Goal: Information Seeking & Learning: Check status

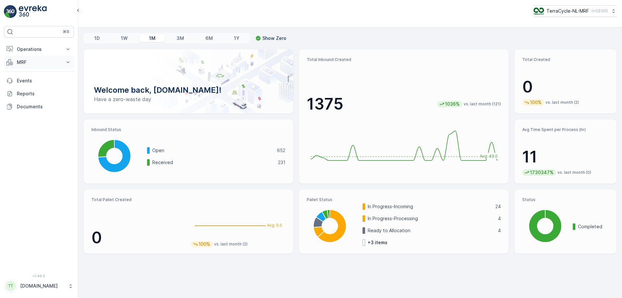
click at [67, 62] on icon at bounding box center [68, 62] width 3 height 2
click at [35, 82] on link "Inbound" at bounding box center [44, 82] width 60 height 9
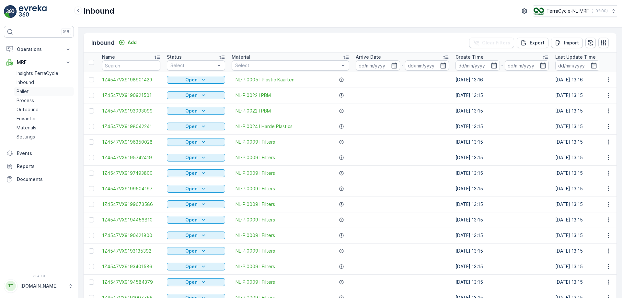
click at [36, 90] on link "Pallet" at bounding box center [44, 91] width 60 height 9
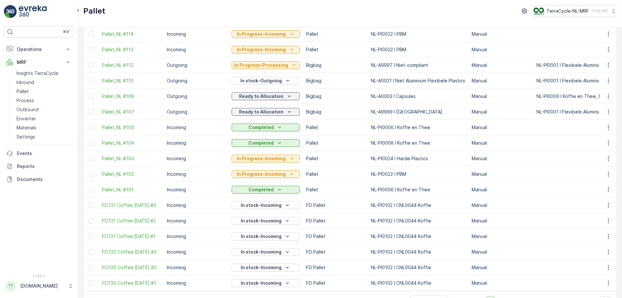
scroll to position [579, 0]
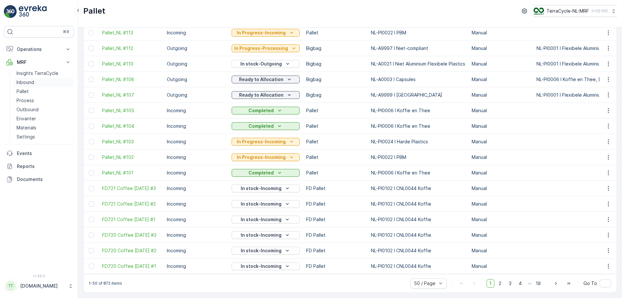
click at [37, 80] on link "Inbound" at bounding box center [44, 82] width 60 height 9
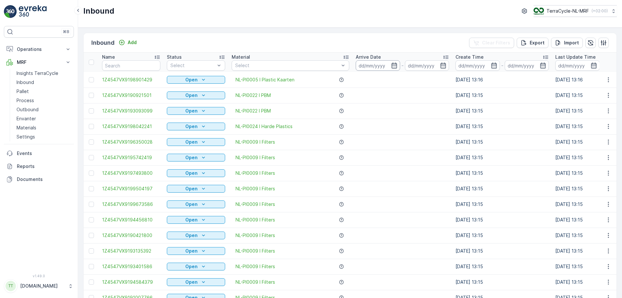
click at [370, 65] on input at bounding box center [378, 65] width 44 height 10
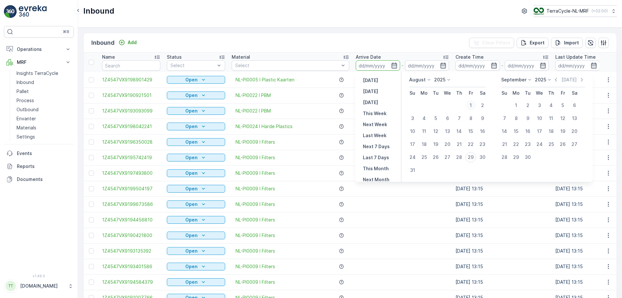
click at [471, 104] on div "1" at bounding box center [470, 105] width 10 height 10
type input "[DATE]"
click at [471, 156] on div "29" at bounding box center [470, 157] width 10 height 10
type input "[DATE]"
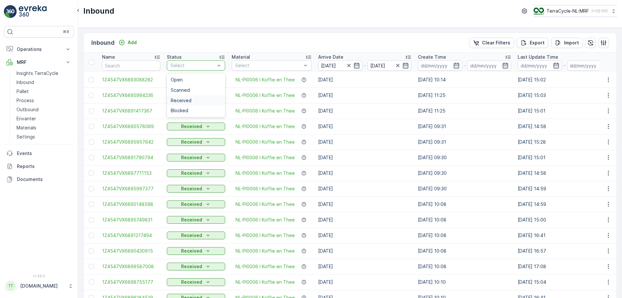
click at [205, 97] on div "Received" at bounding box center [196, 100] width 58 height 10
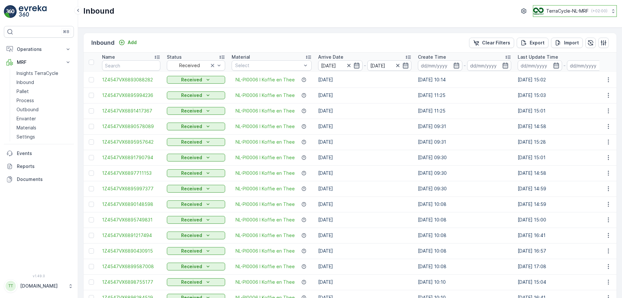
click at [611, 9] on icon at bounding box center [613, 11] width 6 height 6
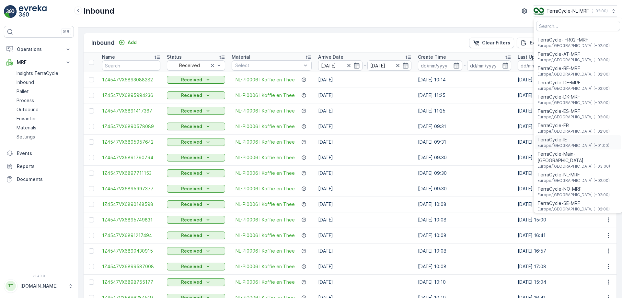
click at [570, 142] on span "TerraCycle-IE" at bounding box center [573, 139] width 72 height 6
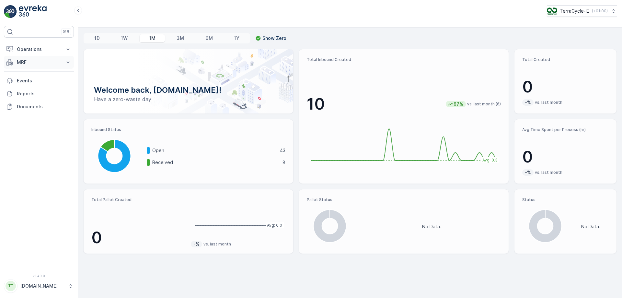
click at [66, 63] on icon at bounding box center [68, 62] width 6 height 6
click at [33, 80] on p "Inbound" at bounding box center [25, 82] width 17 height 6
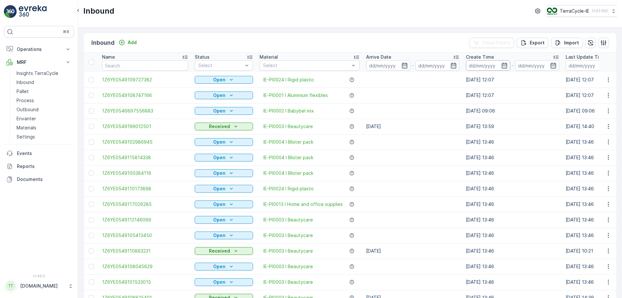
click at [466, 65] on input at bounding box center [488, 65] width 44 height 10
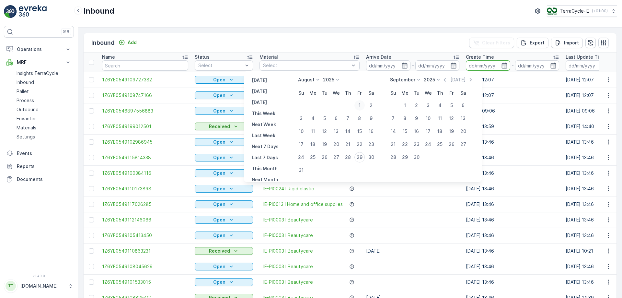
click at [363, 106] on div "1" at bounding box center [359, 105] width 10 height 10
type input "[DATE]"
click at [362, 158] on div "29" at bounding box center [359, 157] width 10 height 10
type input "[DATE]"
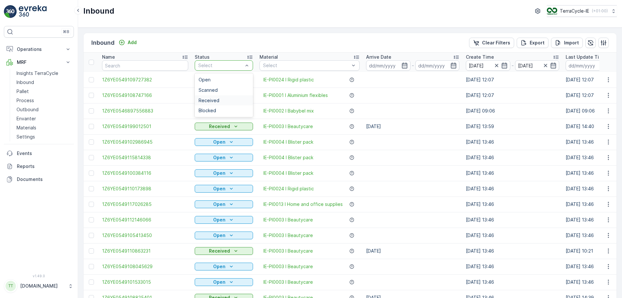
click at [199, 99] on div "Received" at bounding box center [224, 100] width 51 height 5
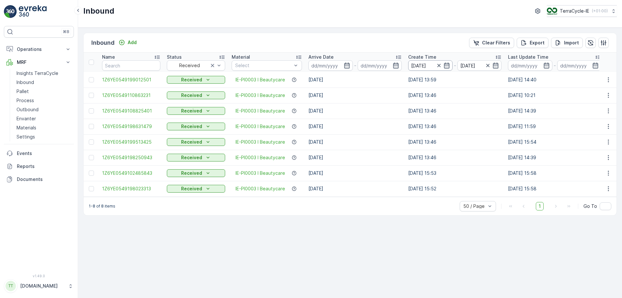
click at [427, 66] on input "[DATE]" at bounding box center [430, 65] width 44 height 10
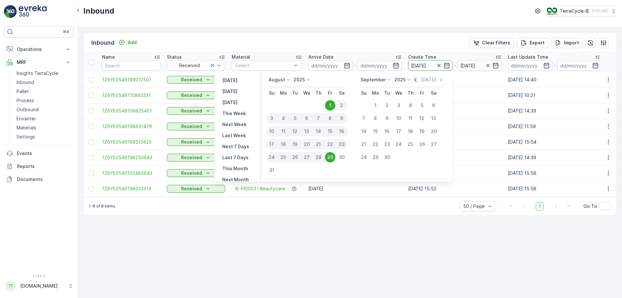
click at [416, 81] on icon "button" at bounding box center [415, 80] width 2 height 4
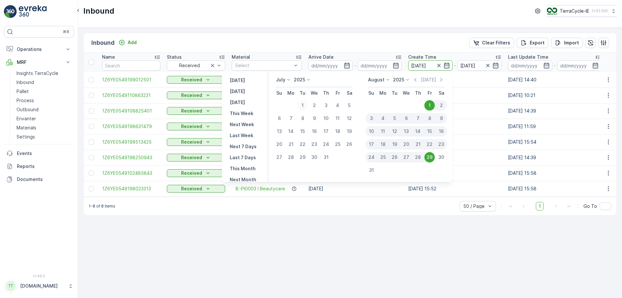
click at [302, 104] on div "1" at bounding box center [302, 105] width 10 height 10
type input "[DATE]"
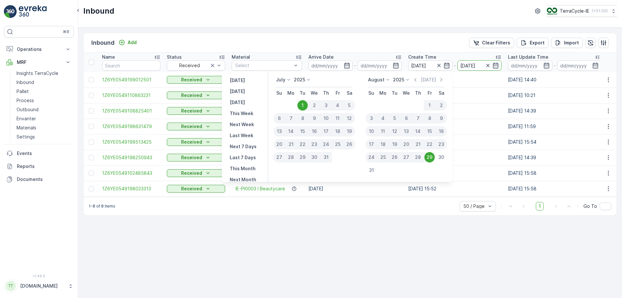
click at [327, 158] on div "31" at bounding box center [326, 157] width 12 height 10
type input "[DATE]"
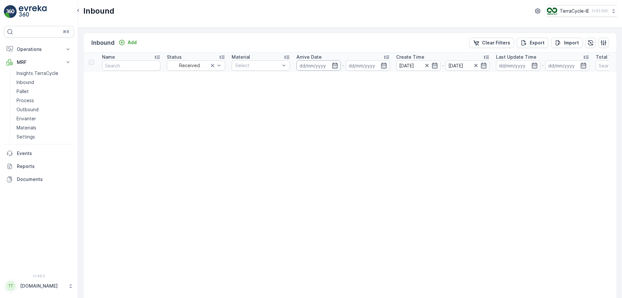
click at [315, 67] on input at bounding box center [318, 65] width 44 height 10
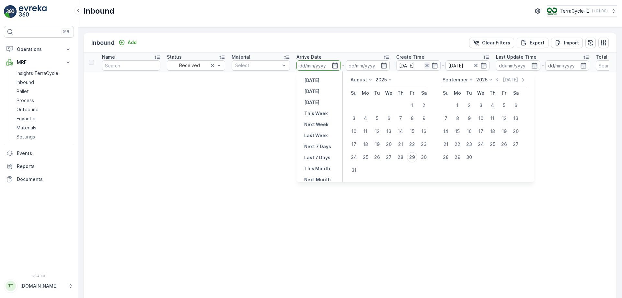
click at [427, 65] on icon "button" at bounding box center [426, 65] width 3 height 3
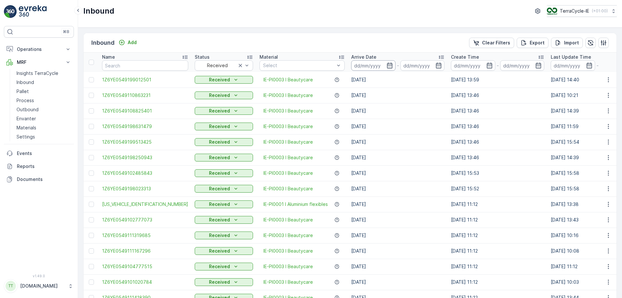
click at [351, 65] on input at bounding box center [373, 65] width 44 height 10
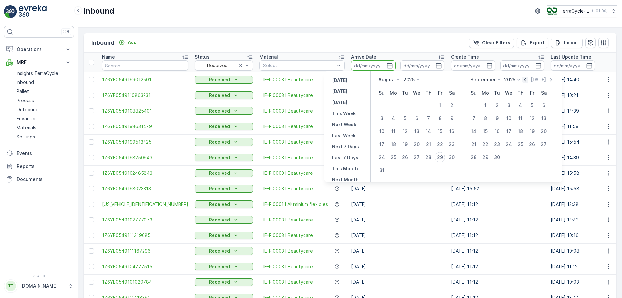
click at [525, 79] on icon "button" at bounding box center [525, 79] width 6 height 6
click at [407, 105] on div "1" at bounding box center [405, 105] width 10 height 10
type input "[DATE]"
click at [429, 157] on div "31" at bounding box center [428, 157] width 10 height 10
type input "[DATE]"
